Goal: Task Accomplishment & Management: Manage account settings

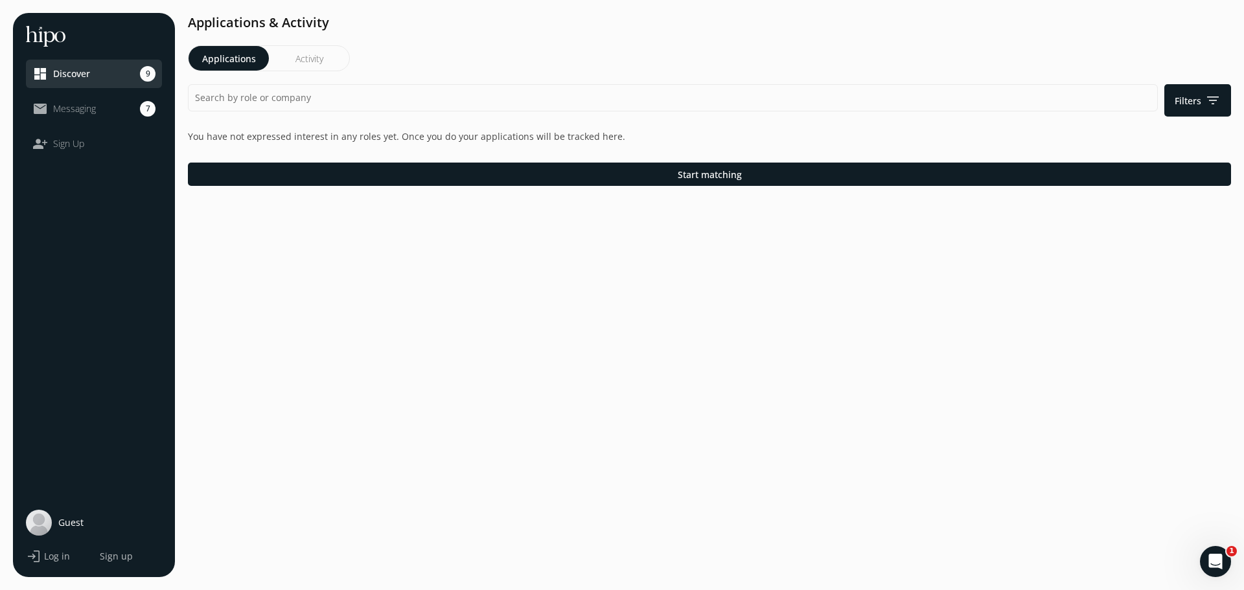
click at [75, 74] on span "Discover" at bounding box center [71, 73] width 37 height 13
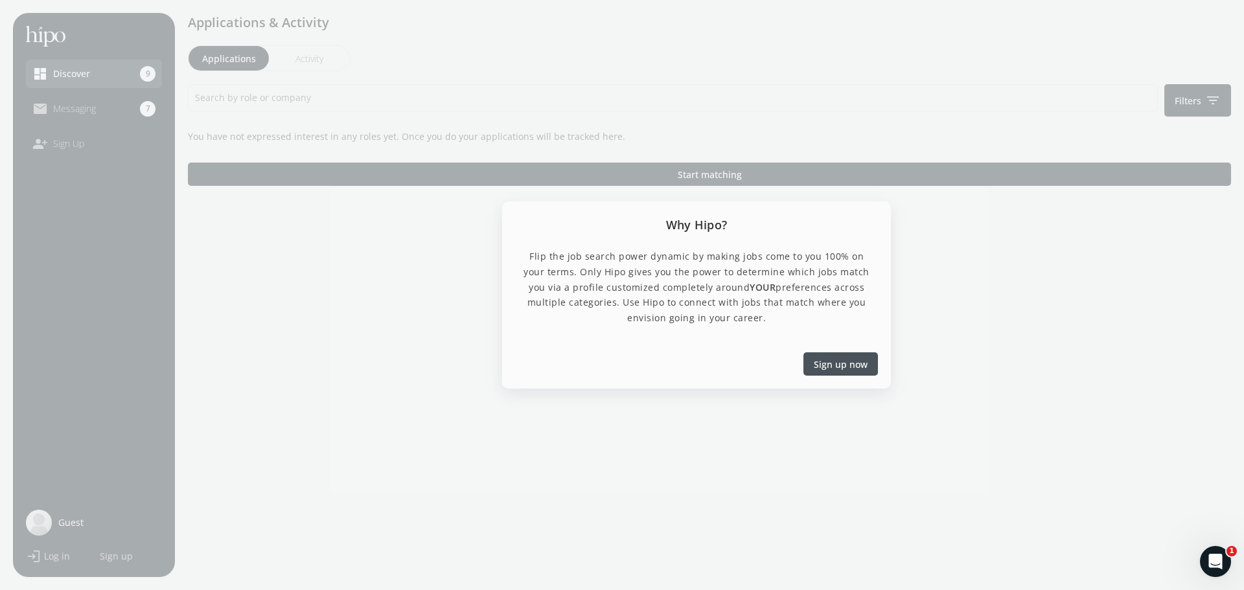
click at [616, 417] on div at bounding box center [622, 295] width 1244 height 590
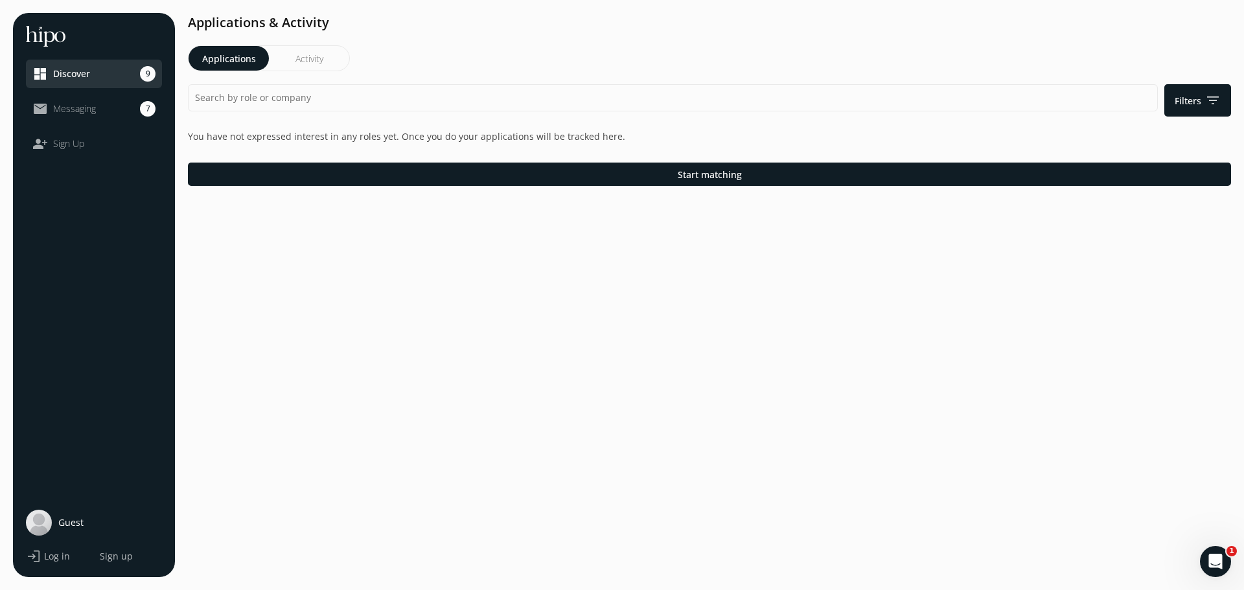
click at [52, 560] on span "Log in" at bounding box center [57, 556] width 26 height 13
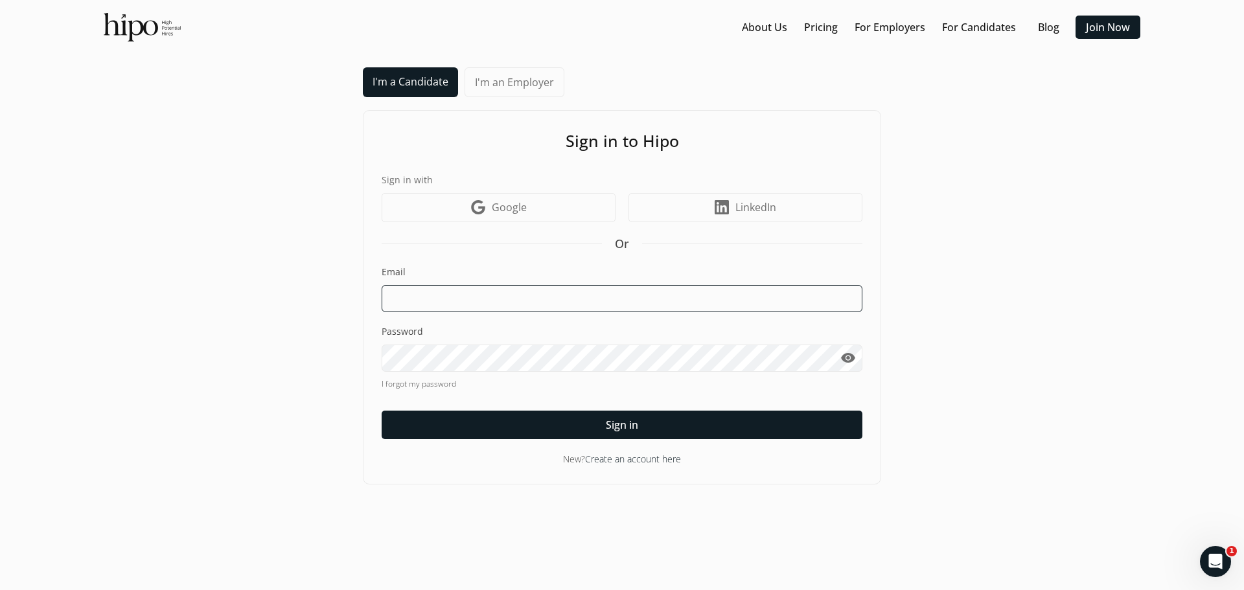
type input "[EMAIL_ADDRESS][DOMAIN_NAME]"
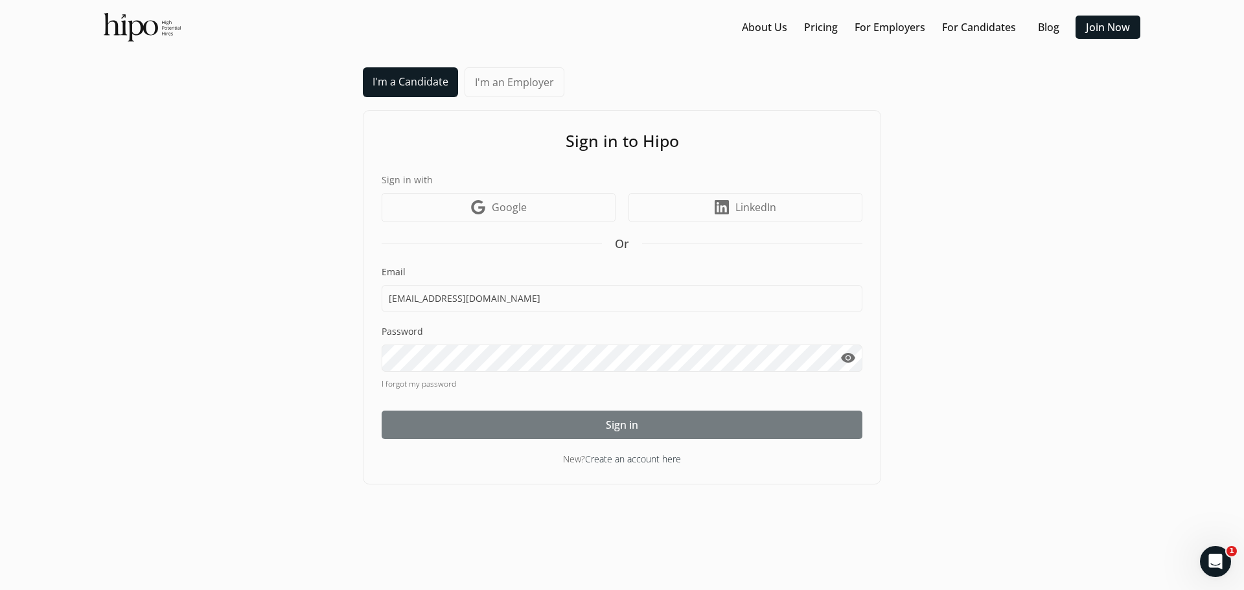
click at [640, 432] on div at bounding box center [622, 425] width 481 height 29
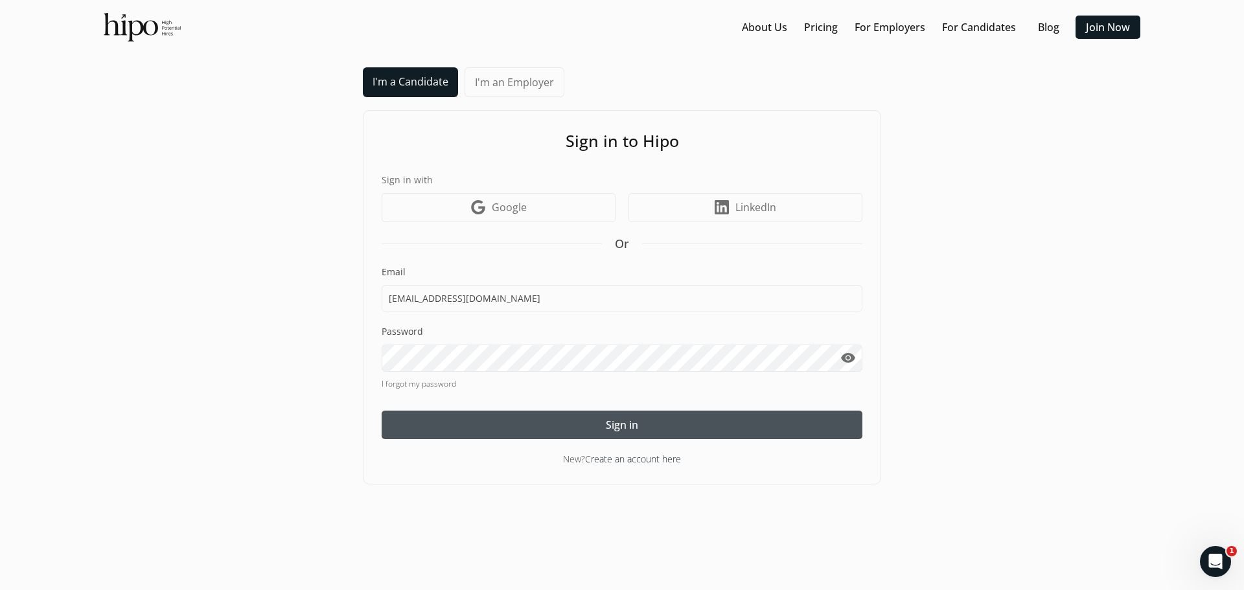
click at [615, 426] on span "Sign in" at bounding box center [622, 425] width 32 height 16
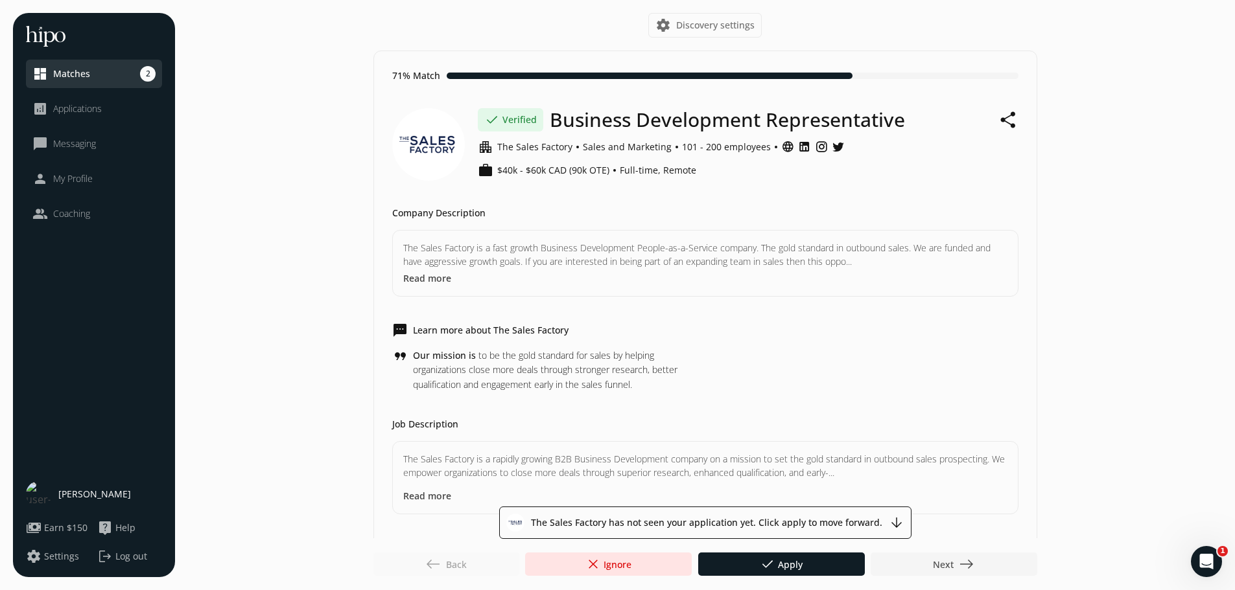
click at [979, 565] on div at bounding box center [953, 564] width 167 height 23
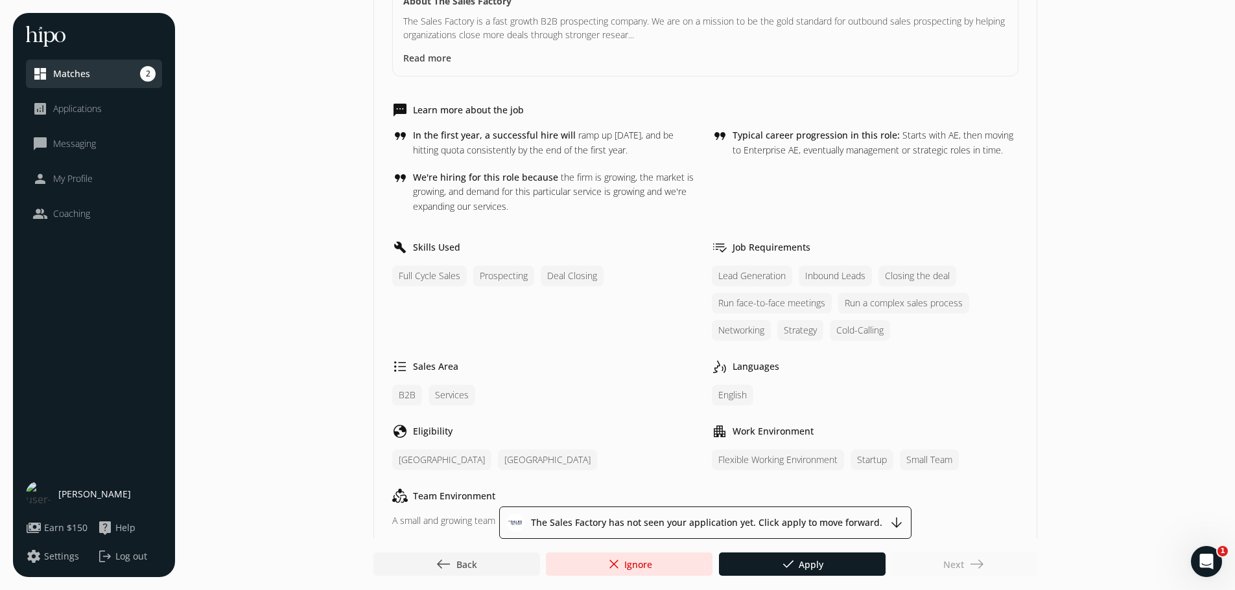
scroll to position [454, 0]
